Goal: Information Seeking & Learning: Check status

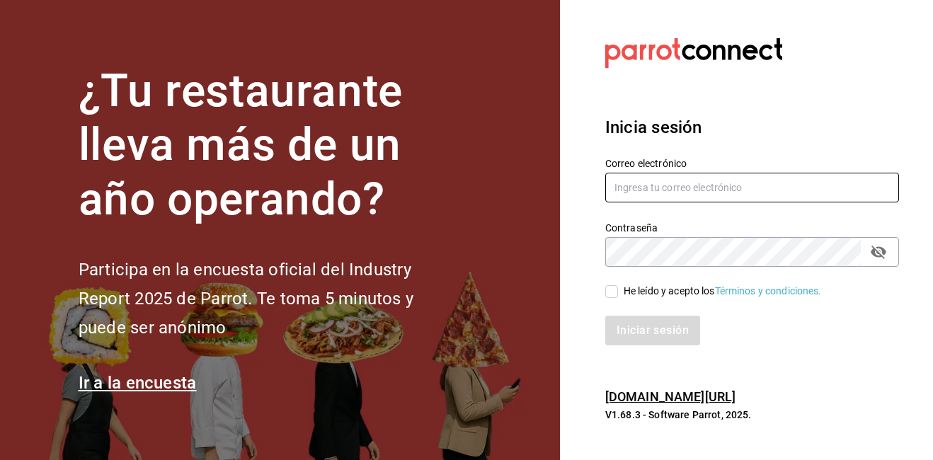
type input "[PERSON_NAME][EMAIL_ADDRESS][PERSON_NAME][DOMAIN_NAME]"
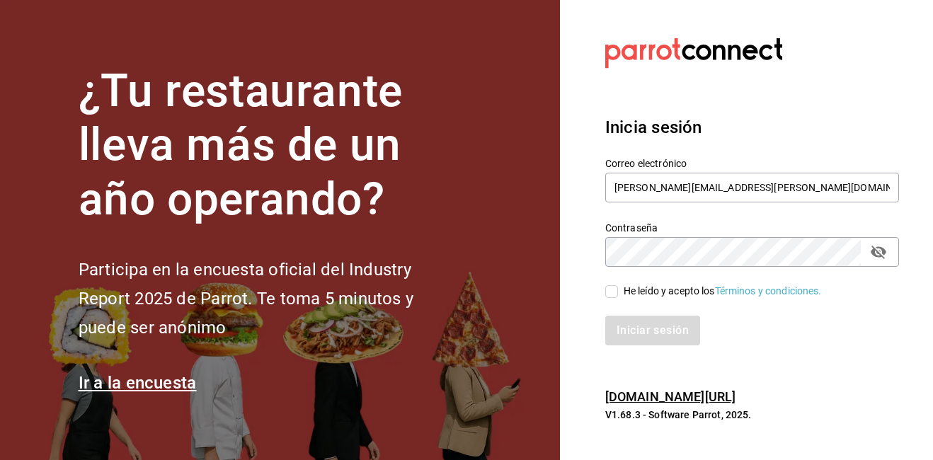
click at [619, 292] on span "He leído y acepto los Términos y condiciones." at bounding box center [720, 291] width 204 height 15
click at [618, 292] on input "He leído y acepto los Términos y condiciones." at bounding box center [611, 291] width 13 height 13
checkbox input "true"
click at [633, 328] on button "Iniciar sesión" at bounding box center [653, 331] width 96 height 30
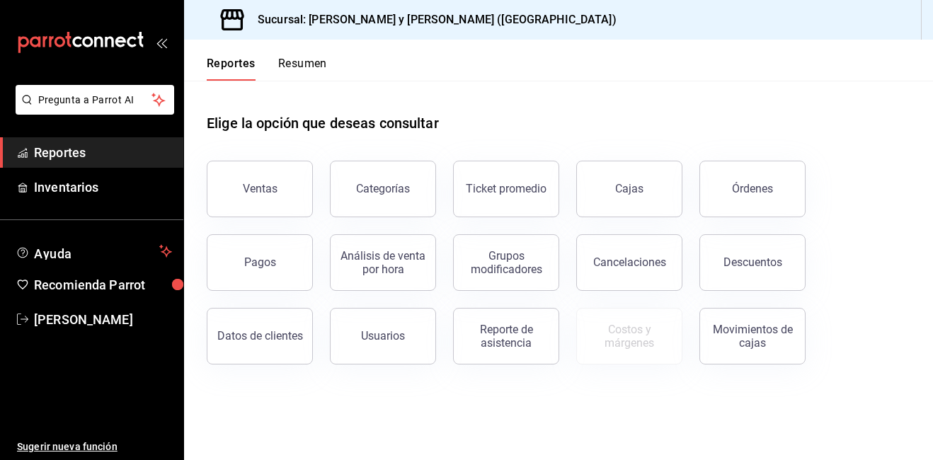
click at [278, 181] on button "Ventas" at bounding box center [260, 189] width 106 height 57
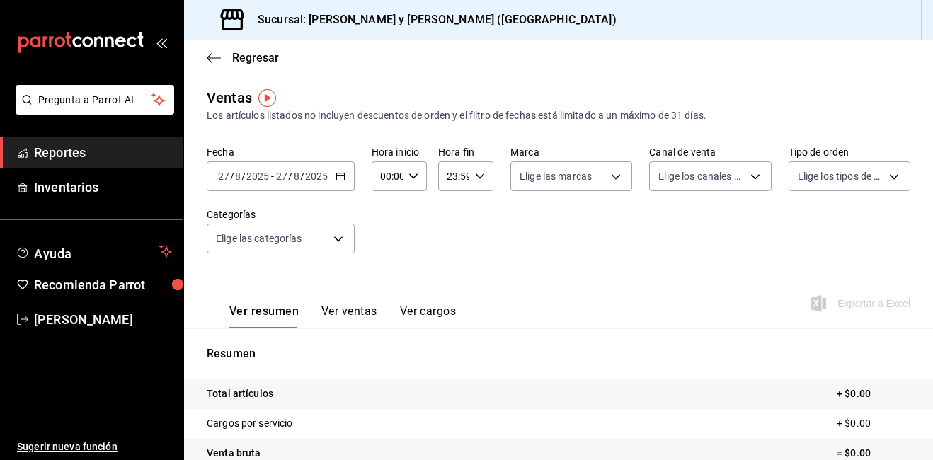
click at [338, 176] on \(Stroke\) "button" at bounding box center [340, 175] width 8 height 1
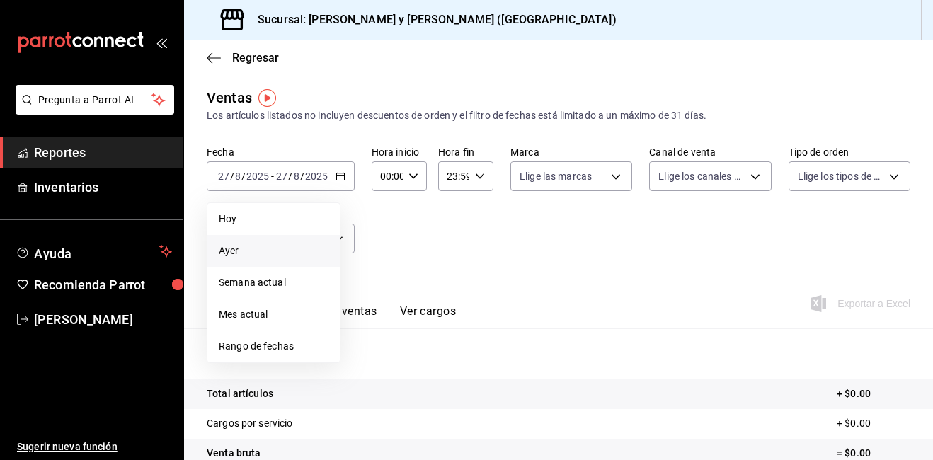
click at [307, 250] on span "Ayer" at bounding box center [274, 251] width 110 height 15
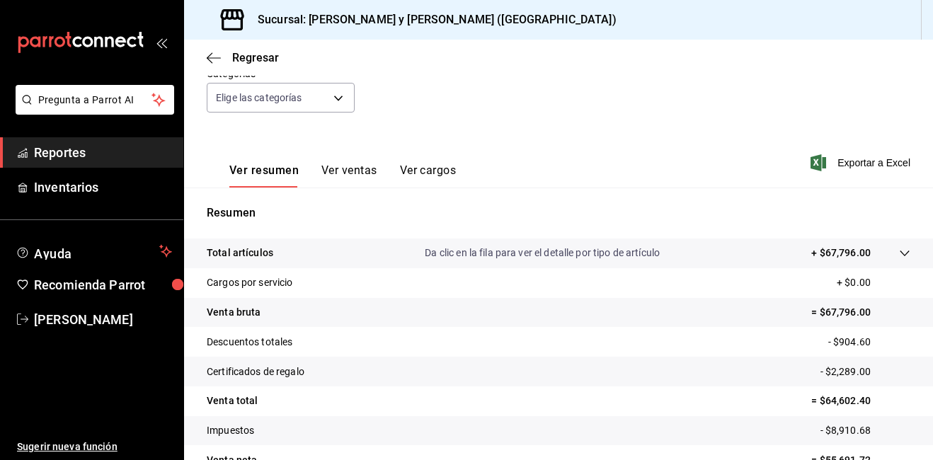
scroll to position [142, 0]
click at [899, 251] on icon at bounding box center [904, 252] width 11 height 11
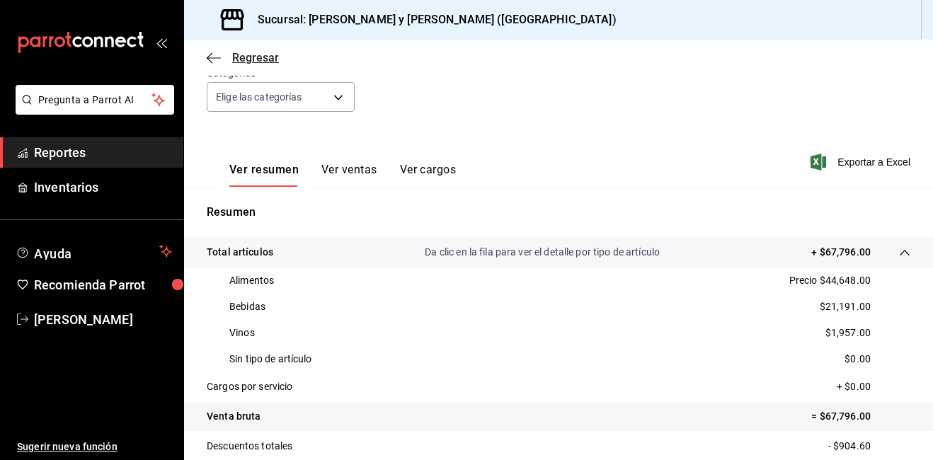
click at [219, 55] on icon "button" at bounding box center [214, 58] width 14 height 13
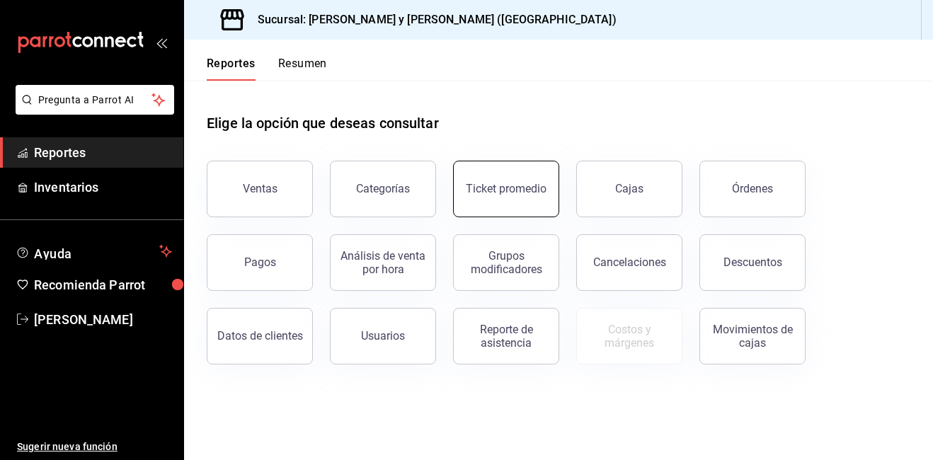
click at [481, 184] on div "Ticket promedio" at bounding box center [506, 188] width 81 height 13
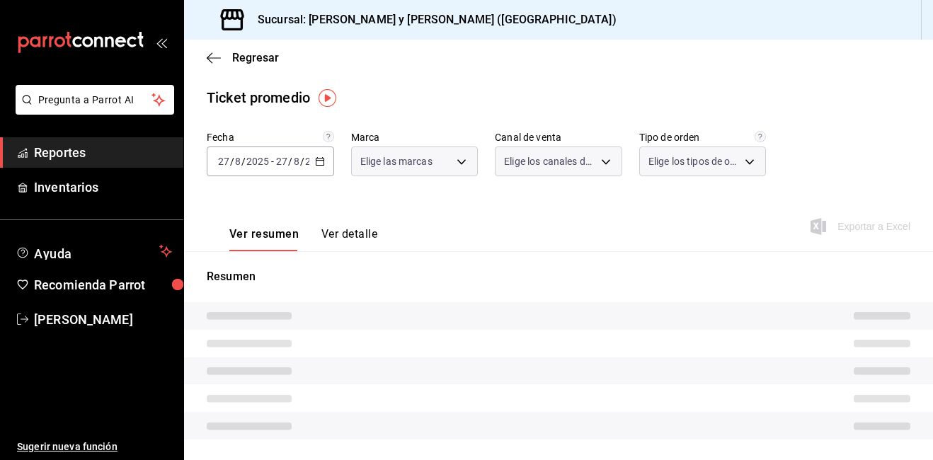
type input "5c4b5436-b9cd-4a1a-b4e8-85329c7394cf"
type input "PARROT,UBER_EATS,RAPPI,DIDI_FOOD,ONLINE"
type input "ba680d0a-1f34-4b04-824e-6ad3acaf04f7,2b77cb70-5460-4e10-9e7c-e3f2a48e8b4b,02b75…"
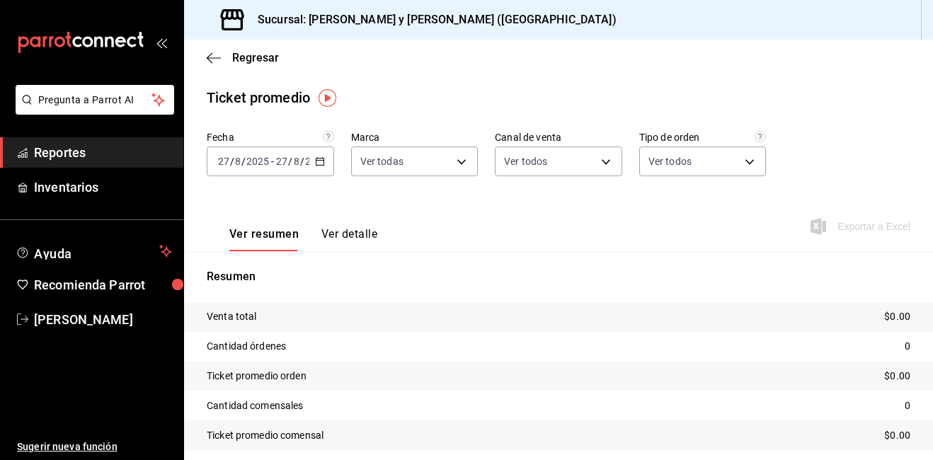
click at [316, 161] on \(Stroke\) "button" at bounding box center [320, 160] width 8 height 1
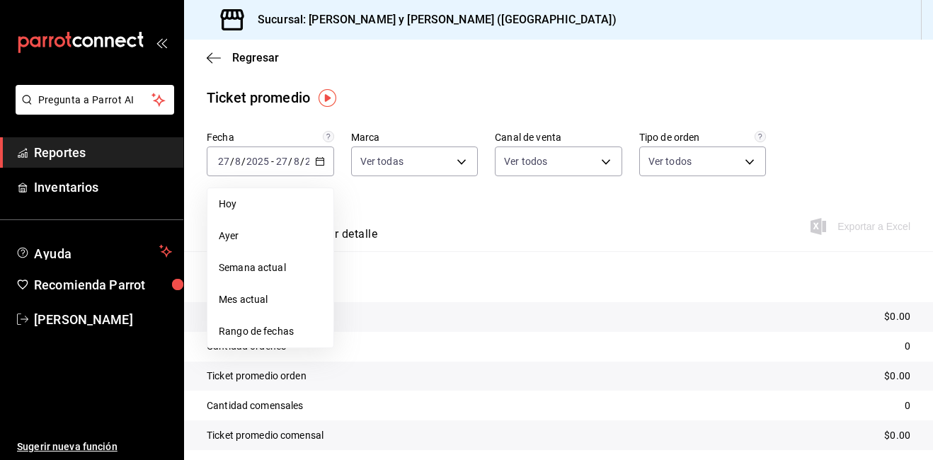
click at [294, 236] on span "Ayer" at bounding box center [270, 236] width 103 height 15
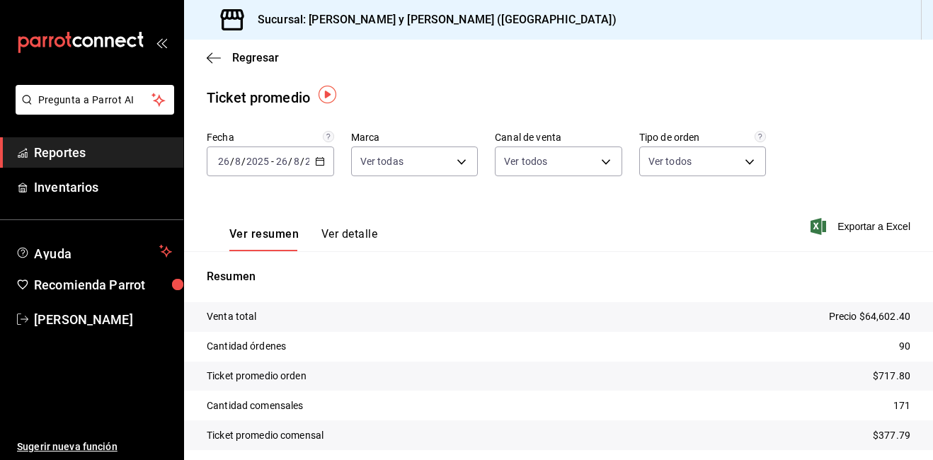
scroll to position [52, 0]
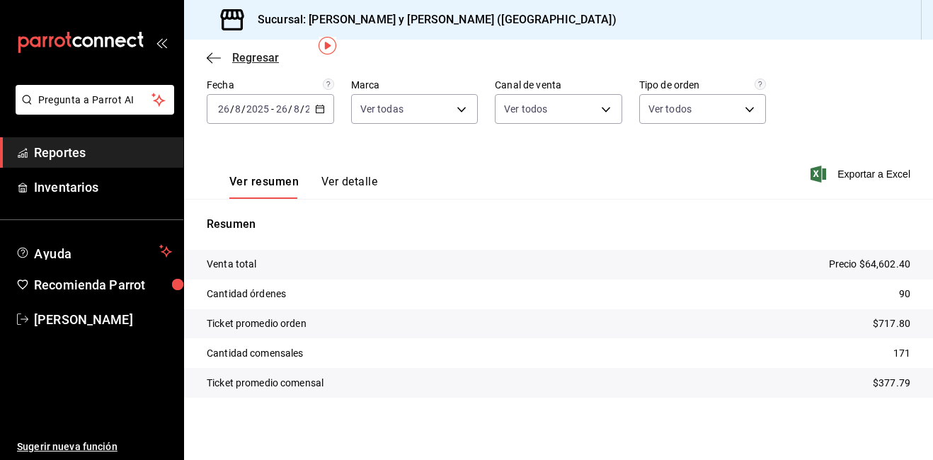
click at [219, 55] on icon "button" at bounding box center [214, 58] width 14 height 13
